Goal: Feedback & Contribution: Leave review/rating

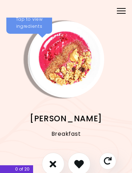
click at [123, 12] on div "Menu" at bounding box center [121, 11] width 14 height 14
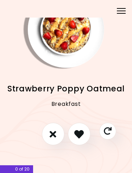
scroll to position [30, 0]
click at [55, 132] on icon "I don't like this recipe" at bounding box center [53, 134] width 7 height 10
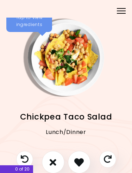
scroll to position [2, 0]
click at [52, 165] on icon "I don't like this recipe" at bounding box center [53, 163] width 7 height 10
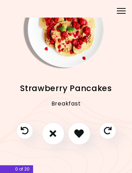
scroll to position [30, 0]
click at [107, 131] on icon "Skip" at bounding box center [107, 130] width 8 height 8
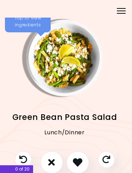
scroll to position [2, 1]
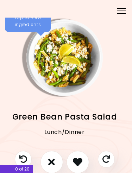
click at [110, 159] on button "Skip" at bounding box center [106, 159] width 17 height 17
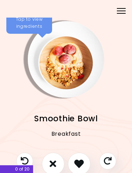
scroll to position [0, 0]
click at [41, 22] on div "Tap to view ingredients" at bounding box center [29, 22] width 46 height 21
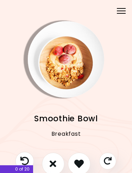
click at [26, 157] on icon "Previous recipe" at bounding box center [24, 161] width 8 height 8
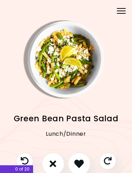
click at [49, 50] on img "Info - Green Bean Pasta Salad" at bounding box center [66, 59] width 77 height 77
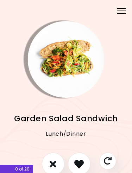
click at [44, 39] on img "Info - Garden Salad Sandwich" at bounding box center [66, 59] width 77 height 77
